Goal: Task Accomplishment & Management: Use online tool/utility

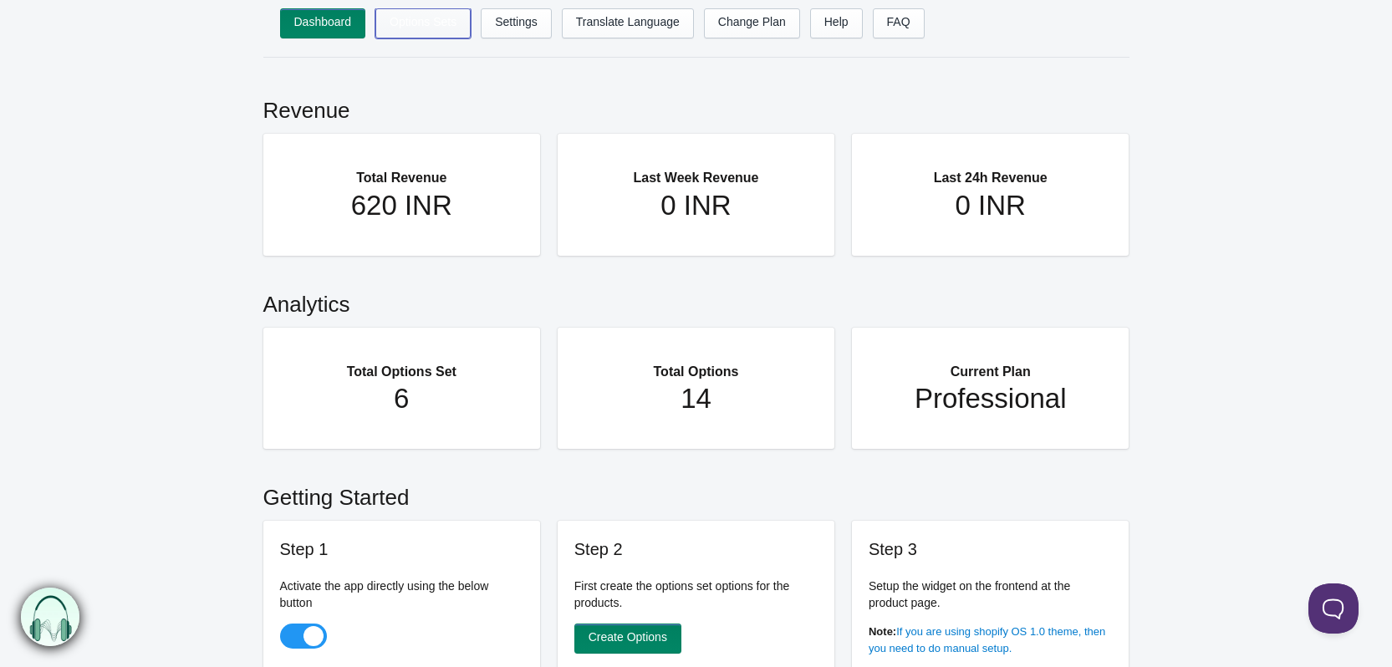
click at [413, 28] on link "Options Sets" at bounding box center [422, 23] width 95 height 30
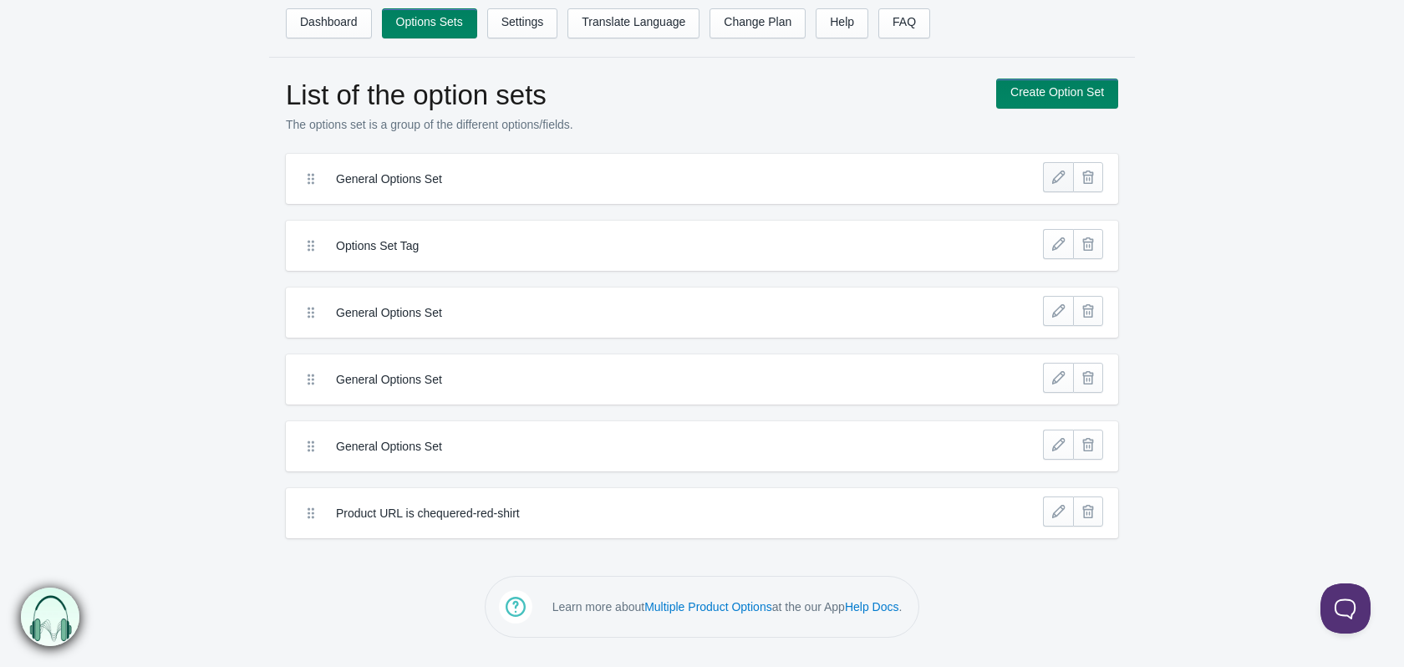
click at [1053, 180] on link at bounding box center [1058, 177] width 30 height 30
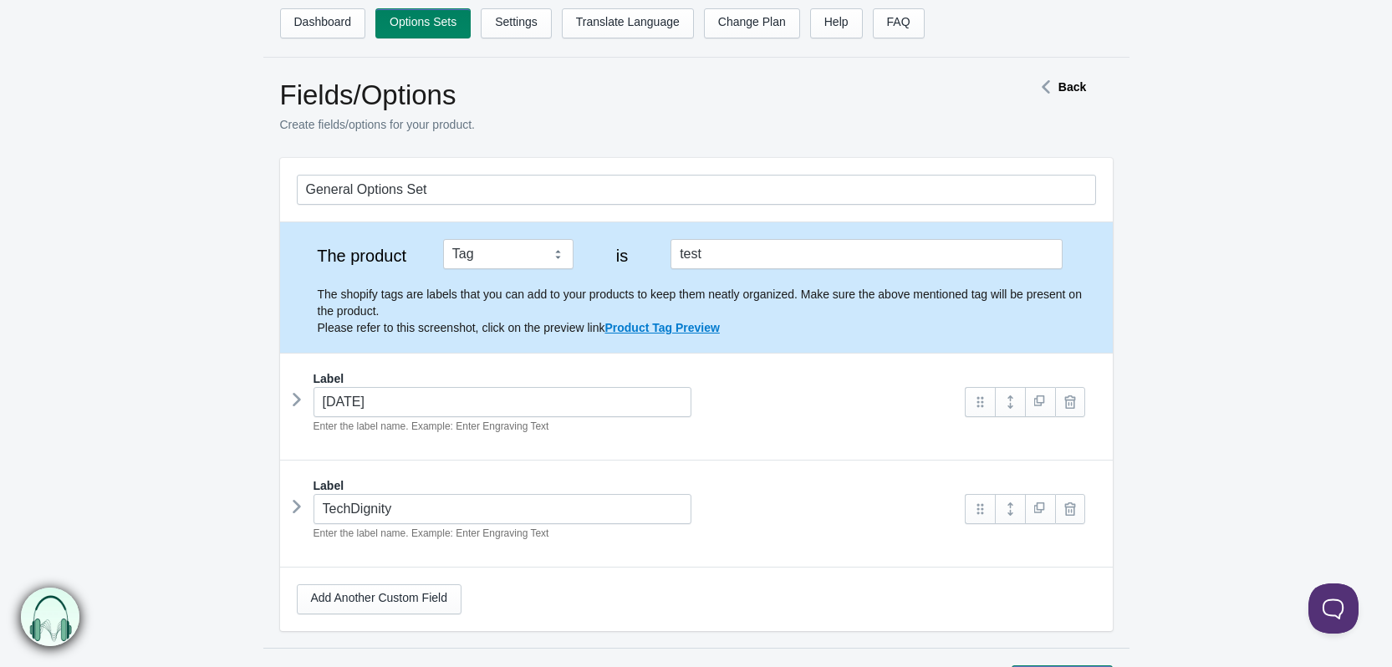
click at [1047, 85] on icon at bounding box center [1045, 87] width 25 height 8
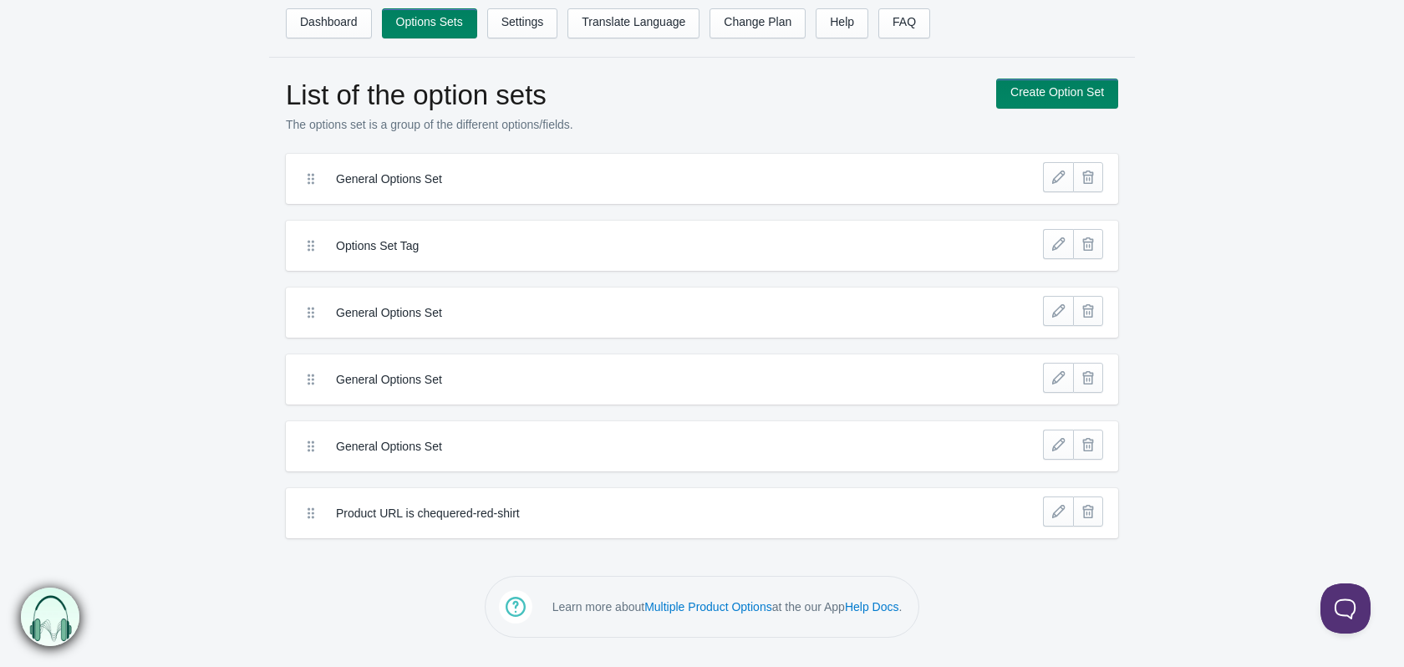
click at [134, 242] on div "List of the option sets The options set is a group of the different options/fie…" at bounding box center [702, 309] width 1404 height 460
